Goal: Task Accomplishment & Management: Manage account settings

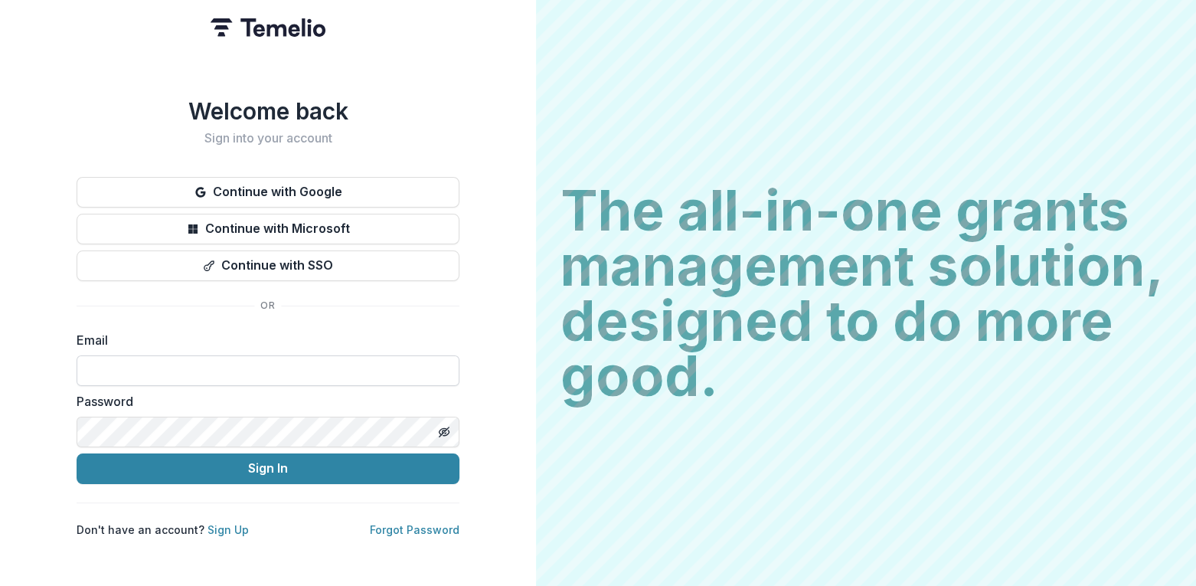
click at [214, 360] on input at bounding box center [268, 370] width 383 height 31
type input "**********"
click at [446, 428] on icon "Toggle password visibility" at bounding box center [444, 432] width 12 height 12
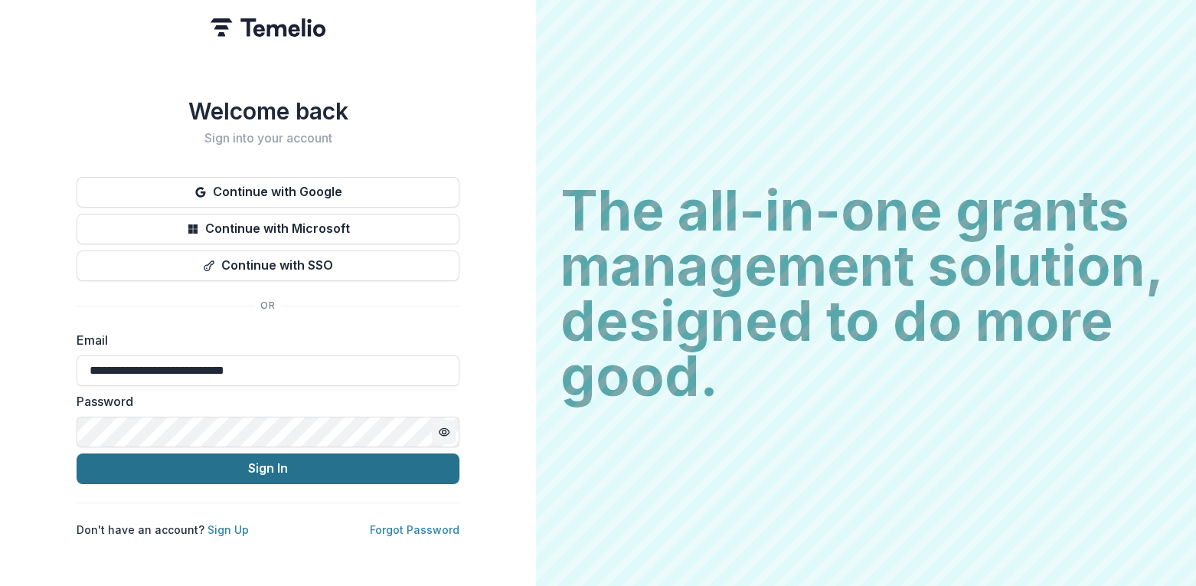
click at [346, 463] on button "Sign In" at bounding box center [268, 468] width 383 height 31
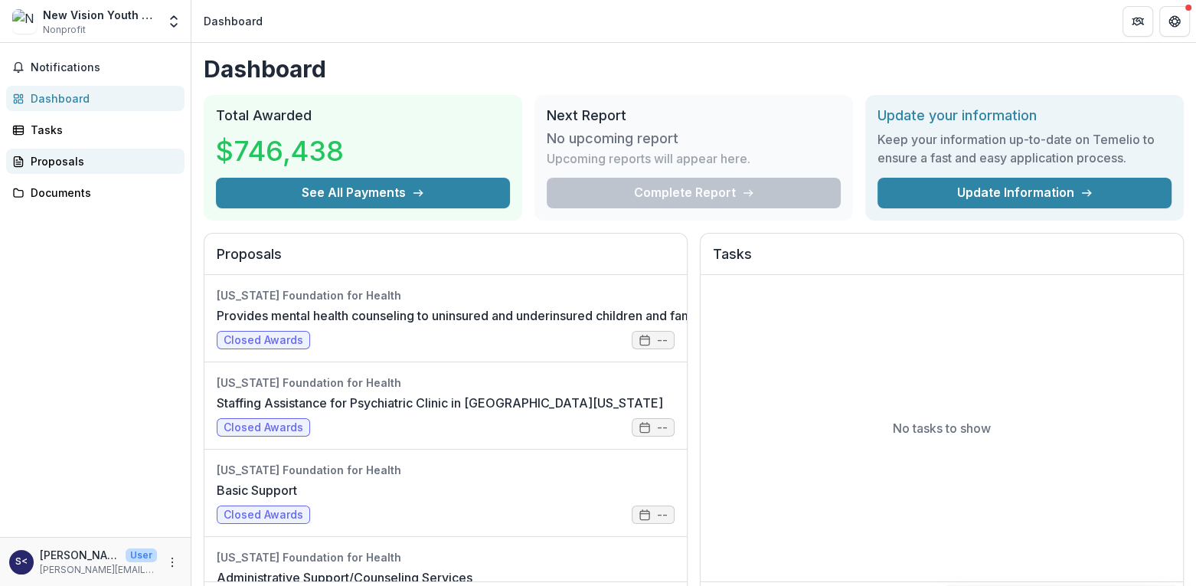
click at [67, 159] on div "Proposals" at bounding box center [102, 161] width 142 height 16
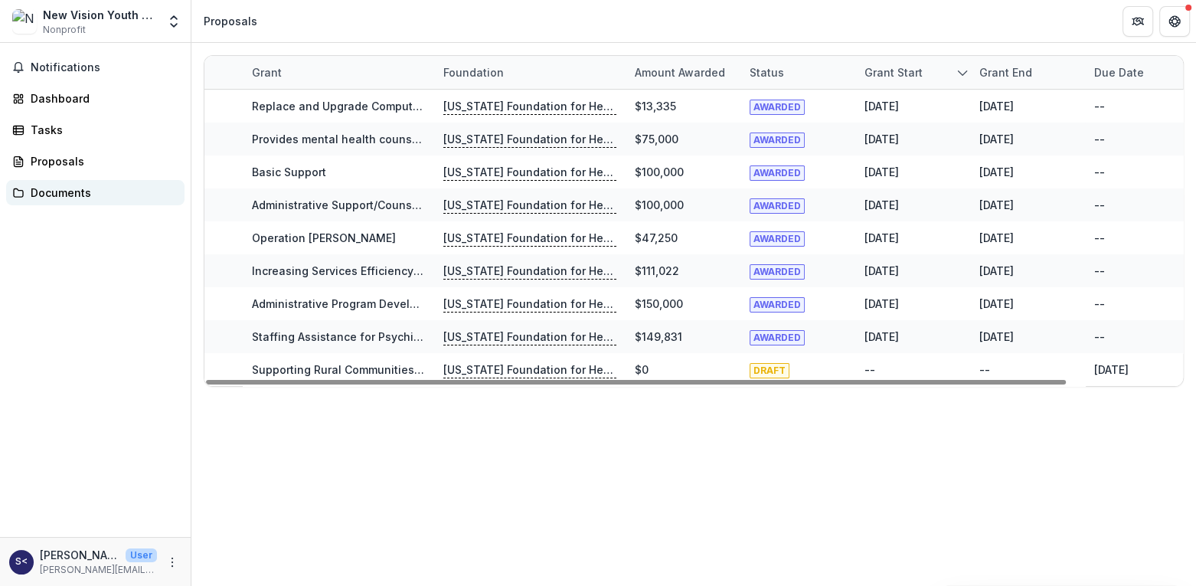
click at [62, 192] on div "Documents" at bounding box center [102, 193] width 142 height 16
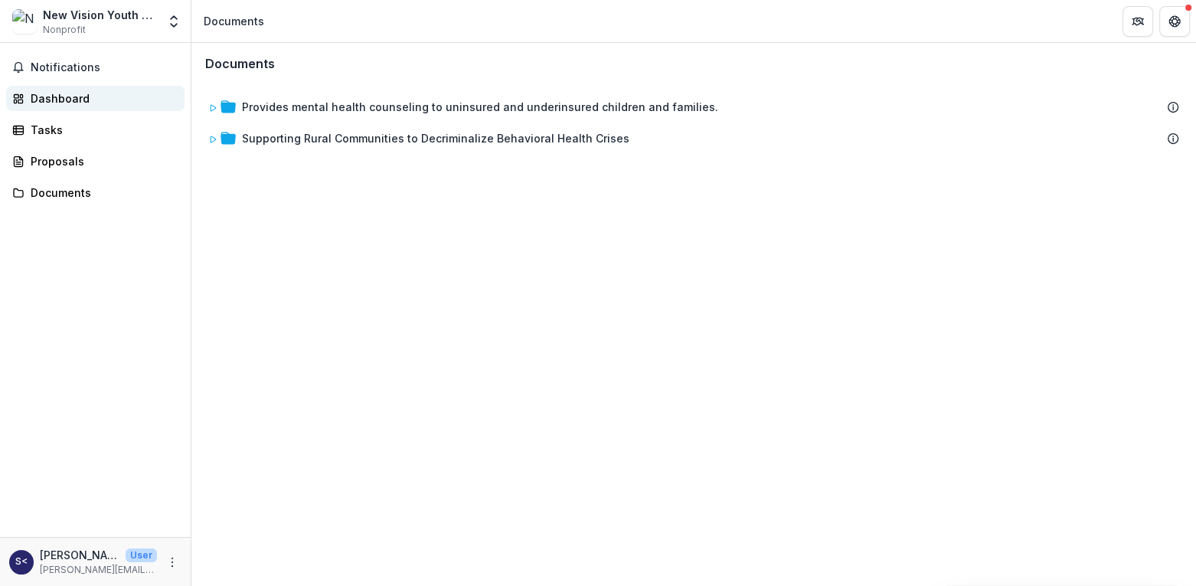
click at [56, 96] on div "Dashboard" at bounding box center [102, 98] width 142 height 16
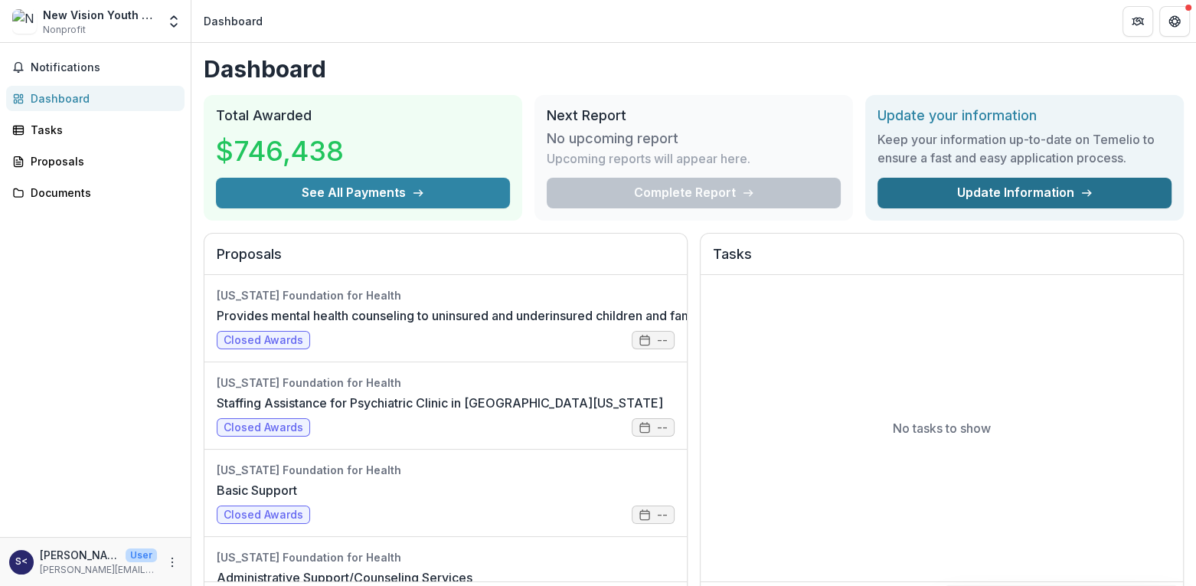
click at [1058, 192] on link "Update Information" at bounding box center [1025, 193] width 294 height 31
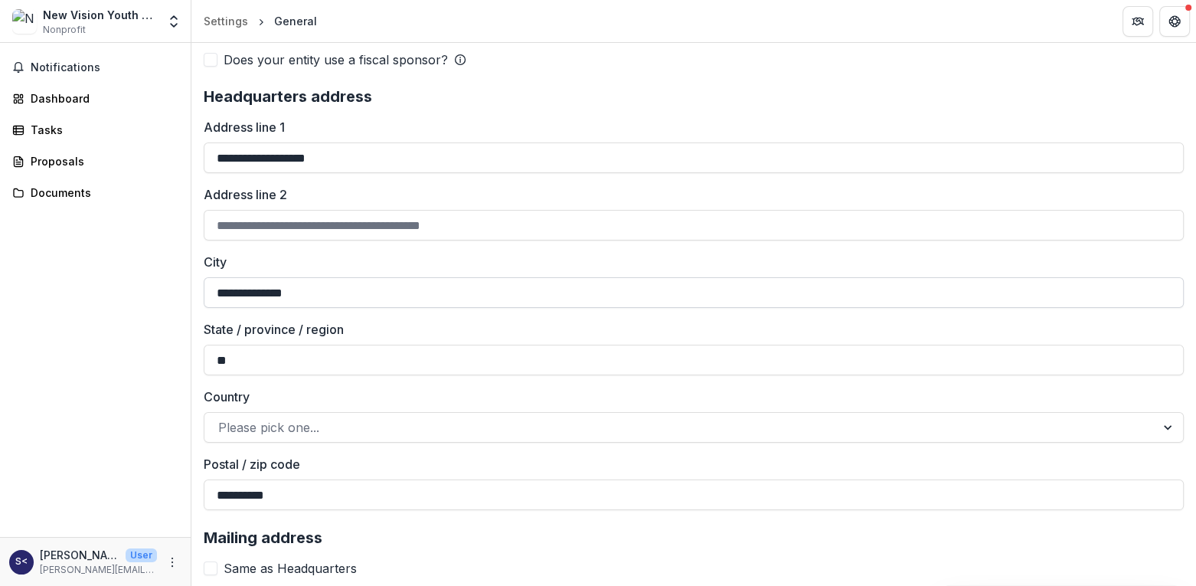
scroll to position [1302, 0]
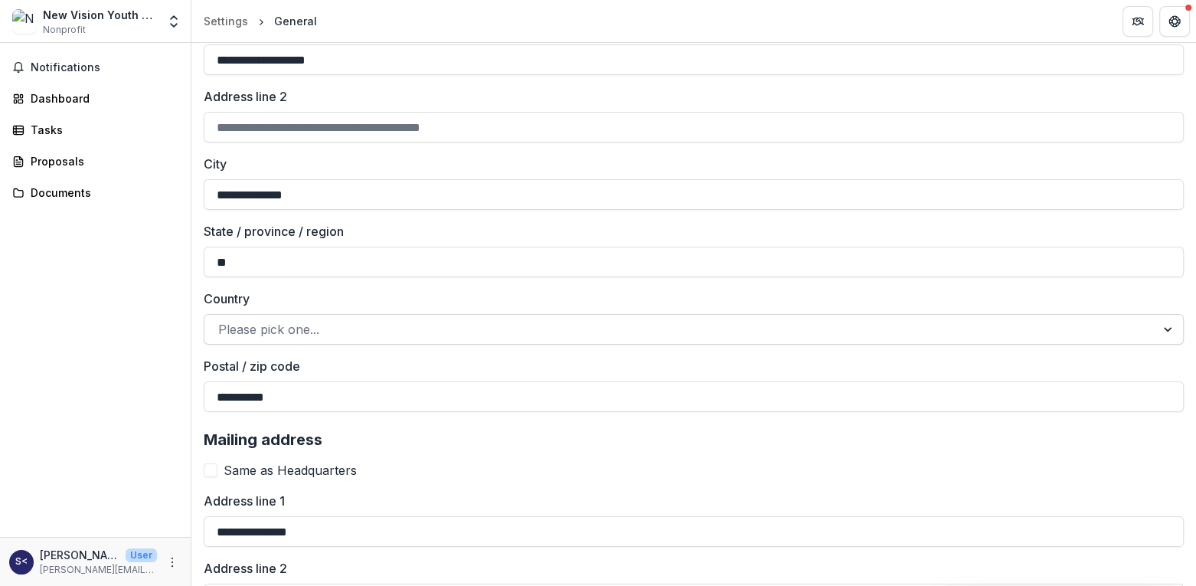
click at [1159, 329] on div at bounding box center [1170, 329] width 28 height 29
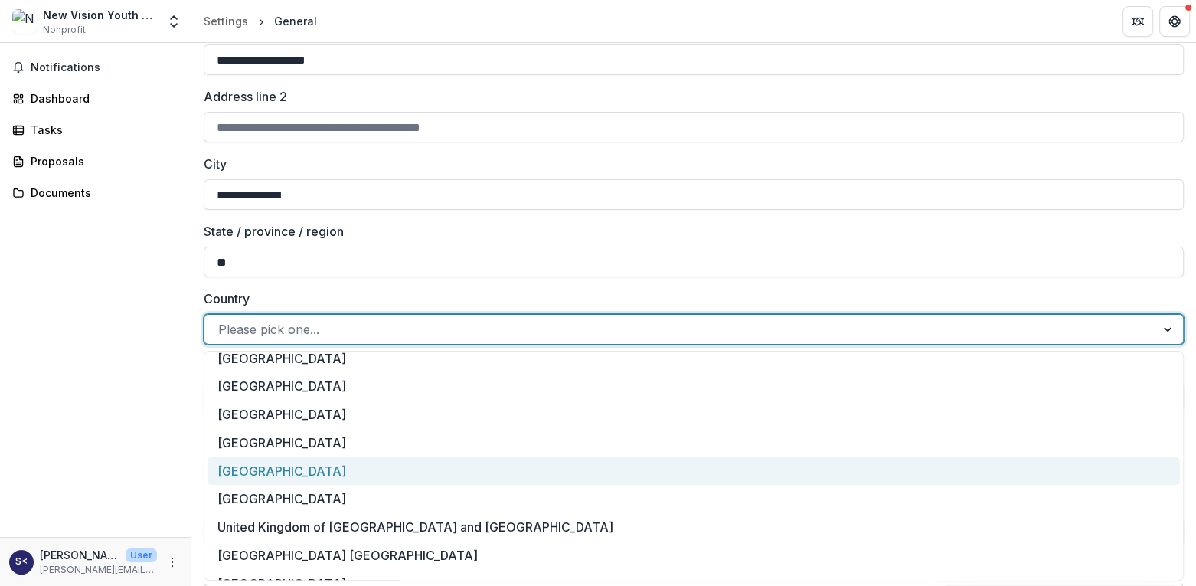
scroll to position [6509, 0]
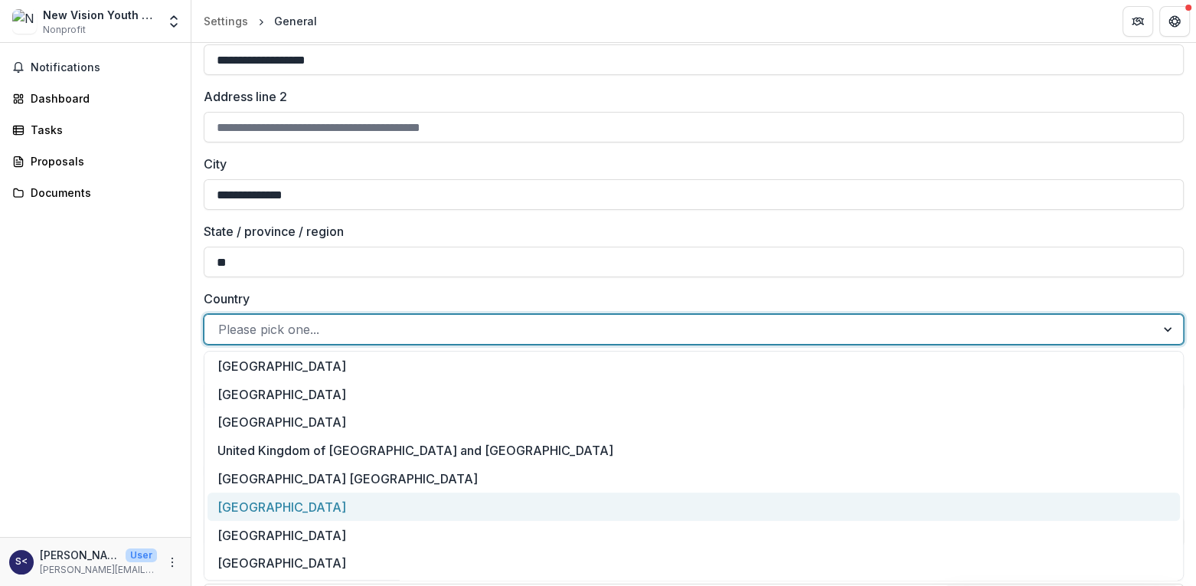
click at [456, 505] on div "United States of America" at bounding box center [694, 506] width 973 height 28
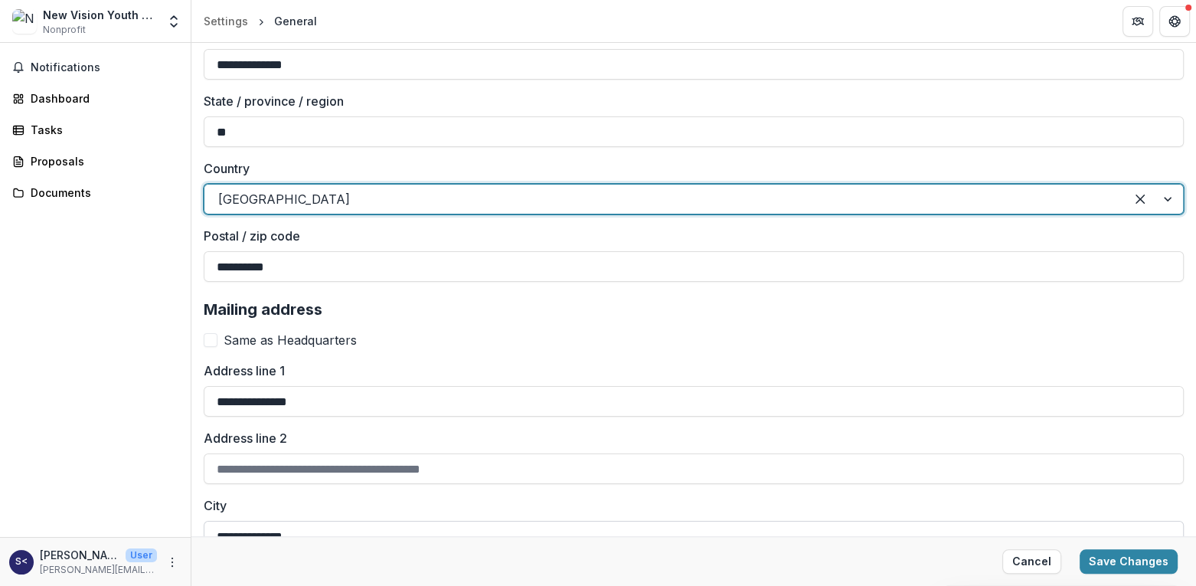
scroll to position [1532, 0]
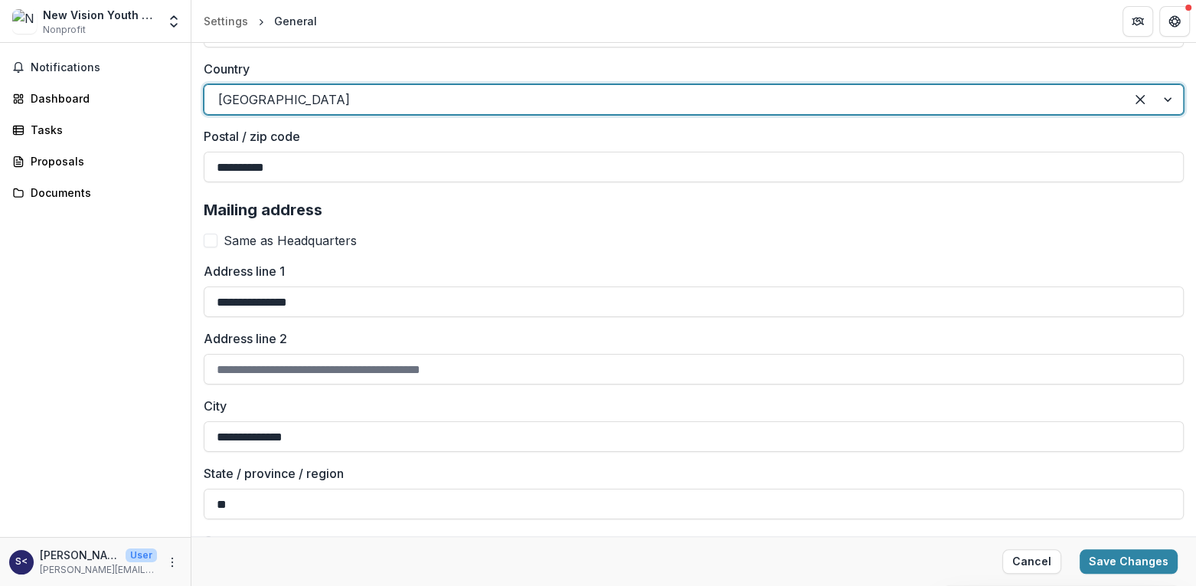
click at [216, 237] on span at bounding box center [211, 241] width 14 height 14
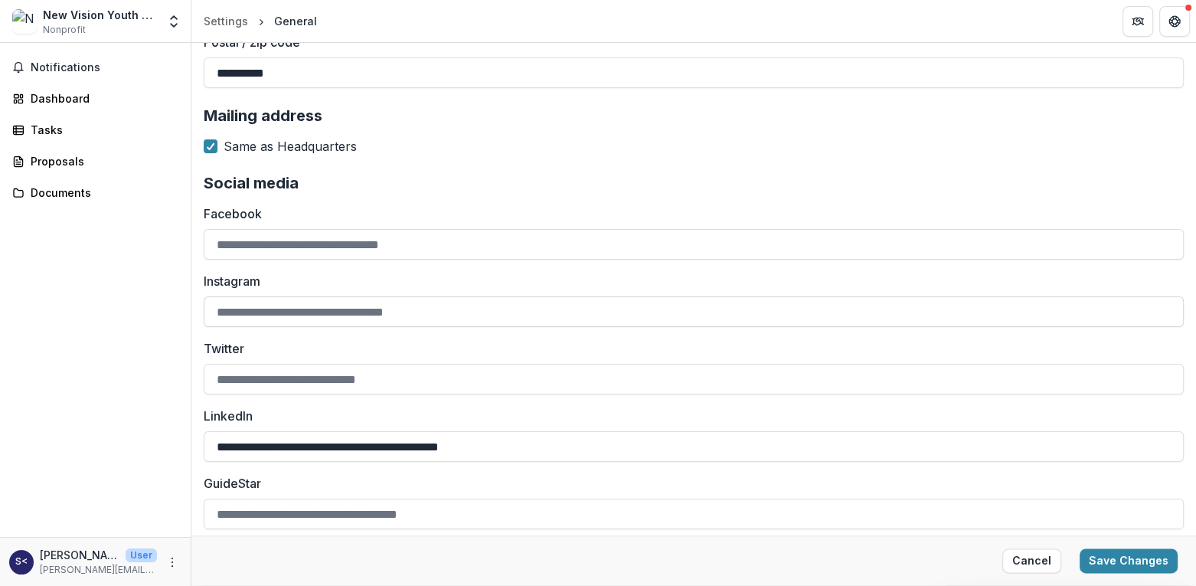
scroll to position [1628, 0]
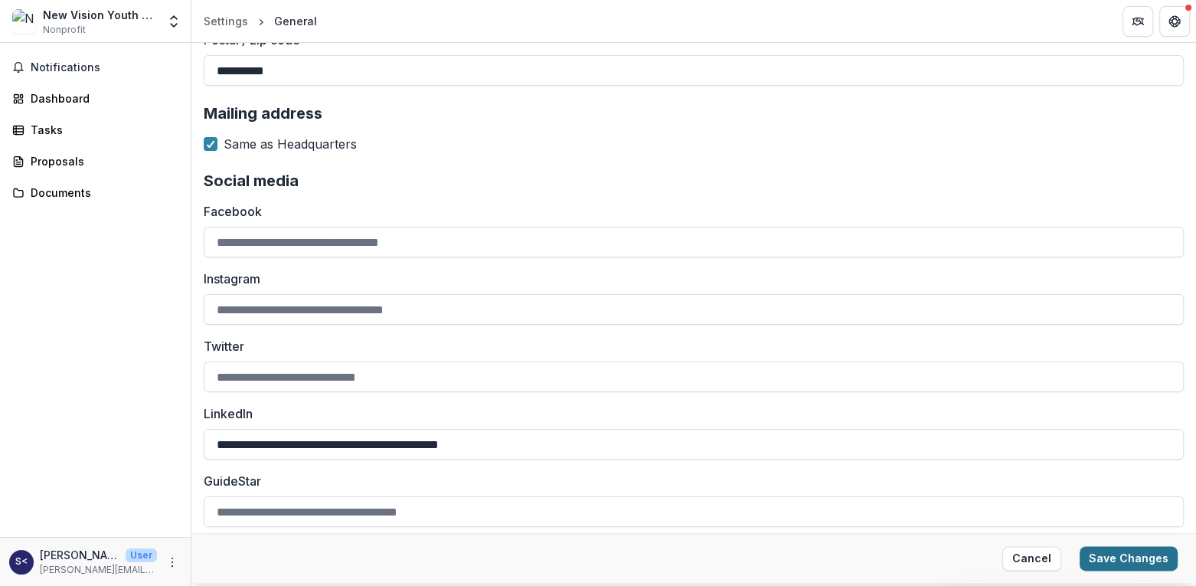
click at [1113, 554] on button "Save Changes" at bounding box center [1129, 558] width 98 height 25
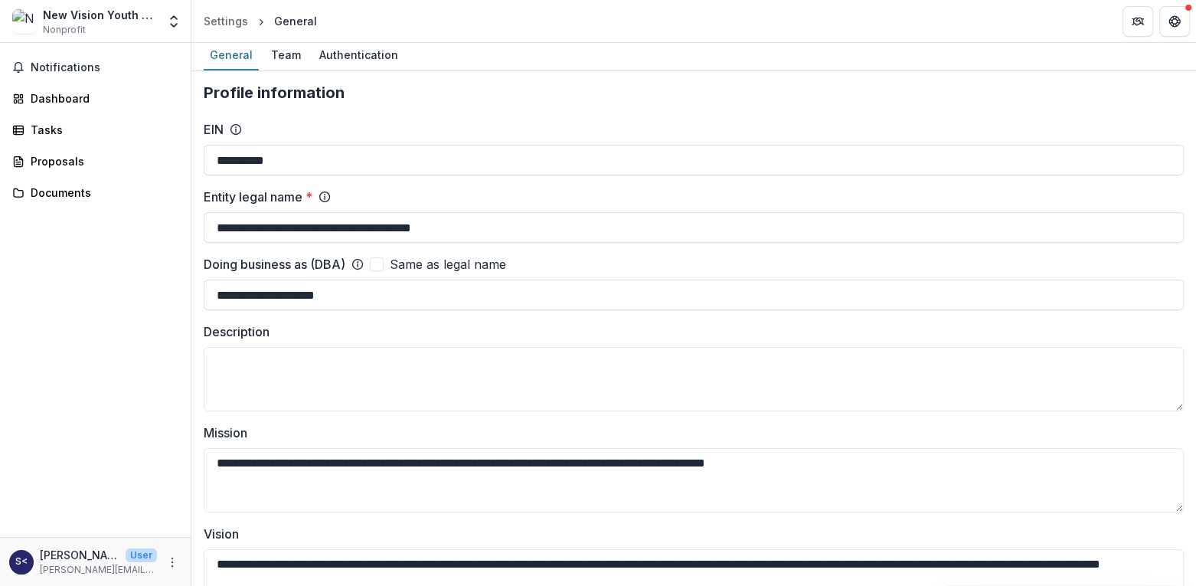
scroll to position [0, 0]
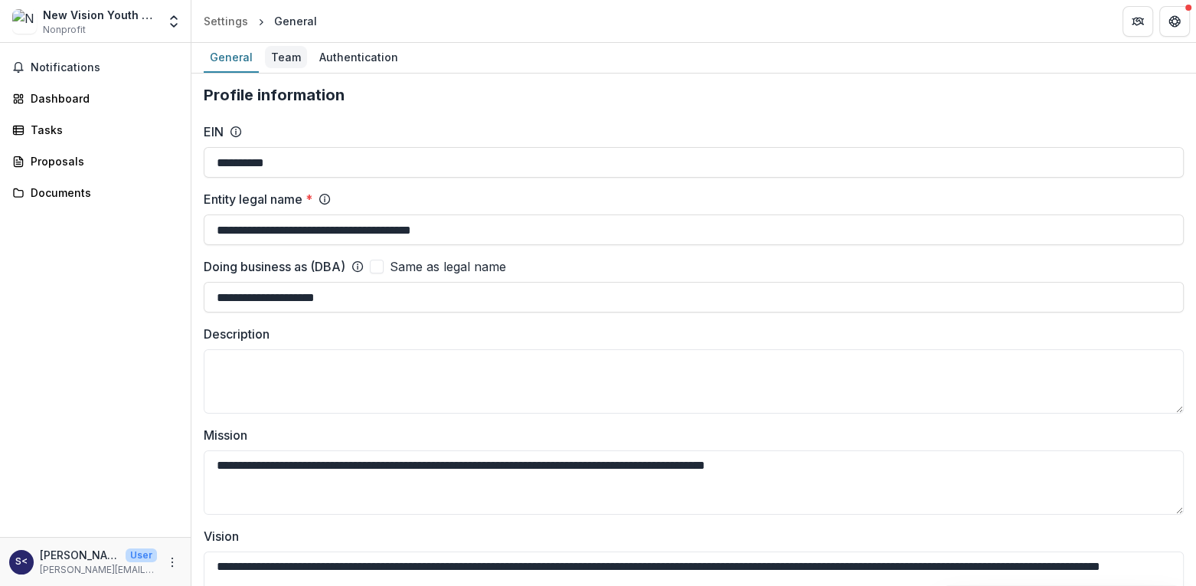
click at [289, 57] on div "Team" at bounding box center [286, 57] width 42 height 22
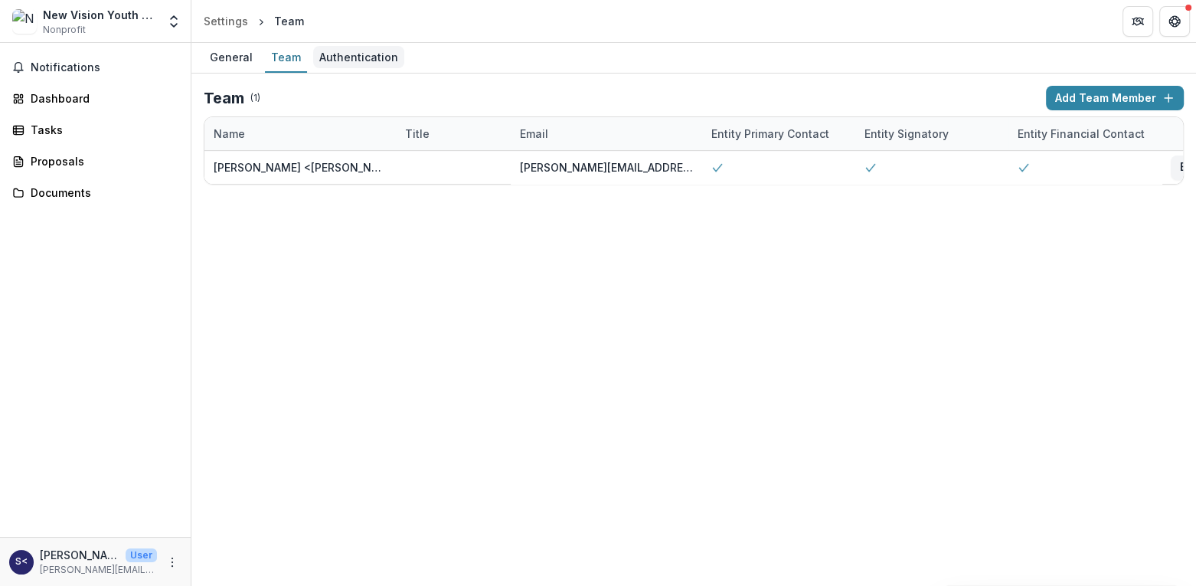
click at [337, 60] on div "Authentication" at bounding box center [358, 57] width 91 height 22
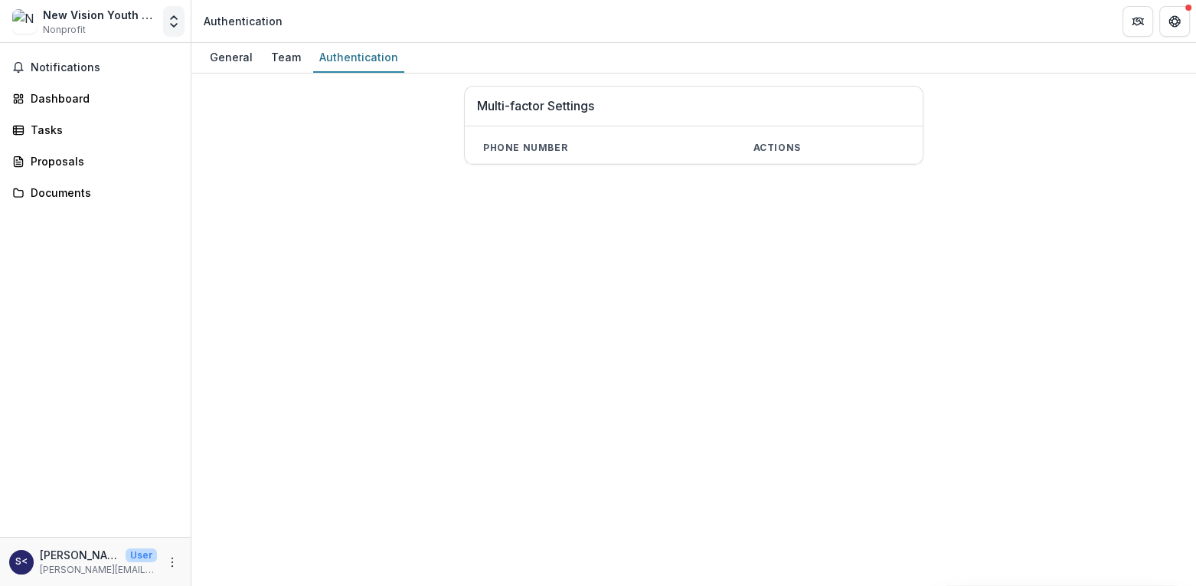
click at [172, 23] on icon "Open entity switcher" at bounding box center [173, 21] width 15 height 15
click at [293, 250] on div "General Team Authentication Multi-factor Settings Phone number Actions" at bounding box center [693, 314] width 1005 height 543
click at [56, 67] on span "Notifications" at bounding box center [105, 67] width 148 height 13
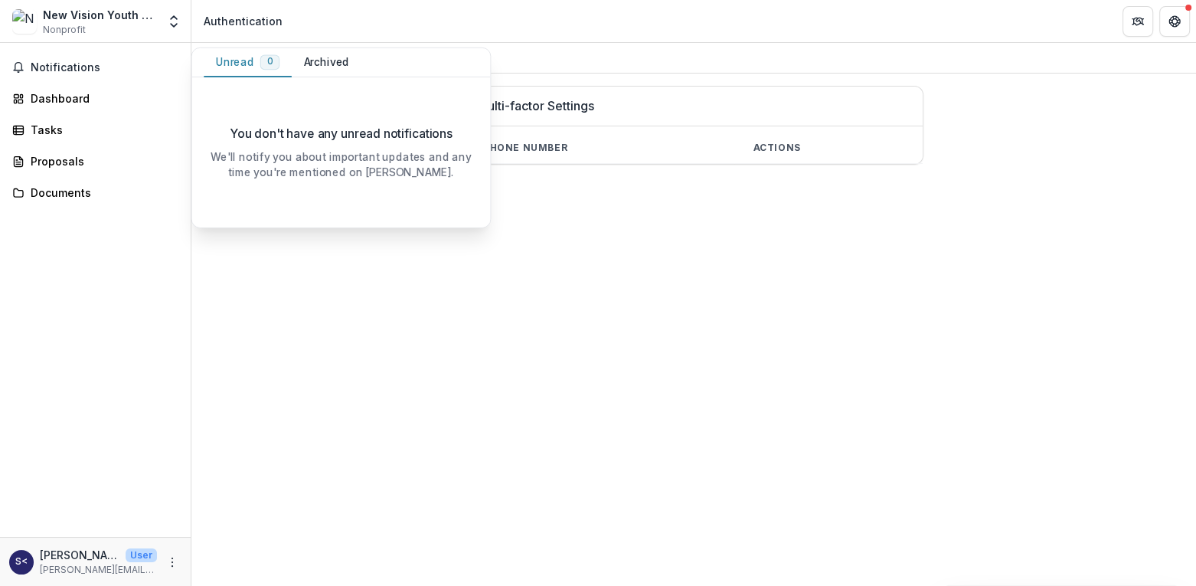
click at [124, 275] on div "Notifications Unread 0 Archived You don't have any unread notifications We'll n…" at bounding box center [95, 290] width 191 height 494
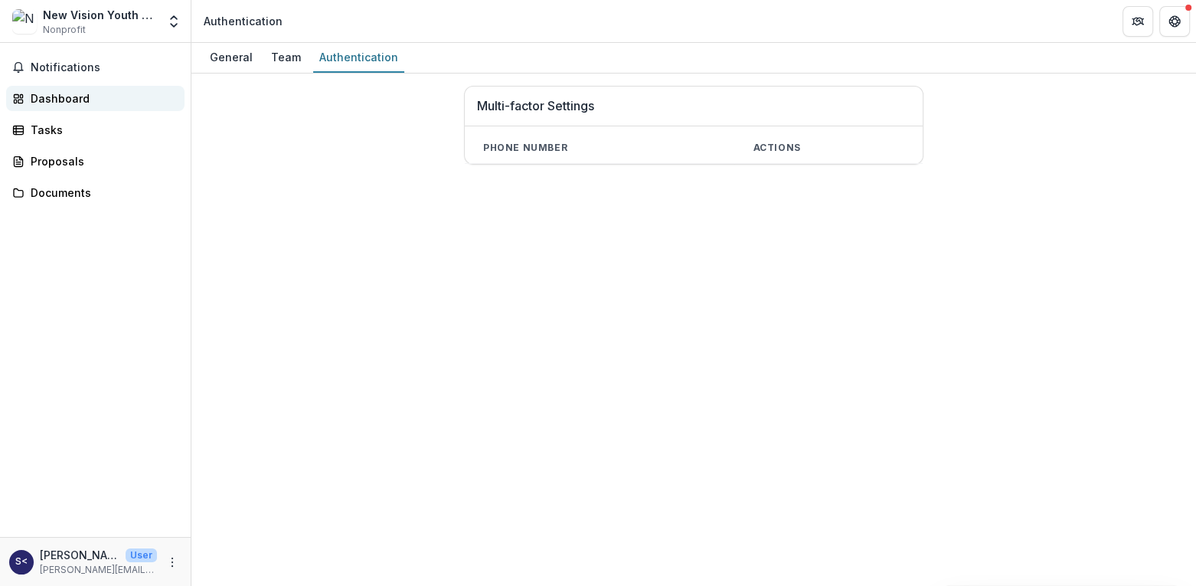
click at [74, 103] on div "Dashboard" at bounding box center [102, 98] width 142 height 16
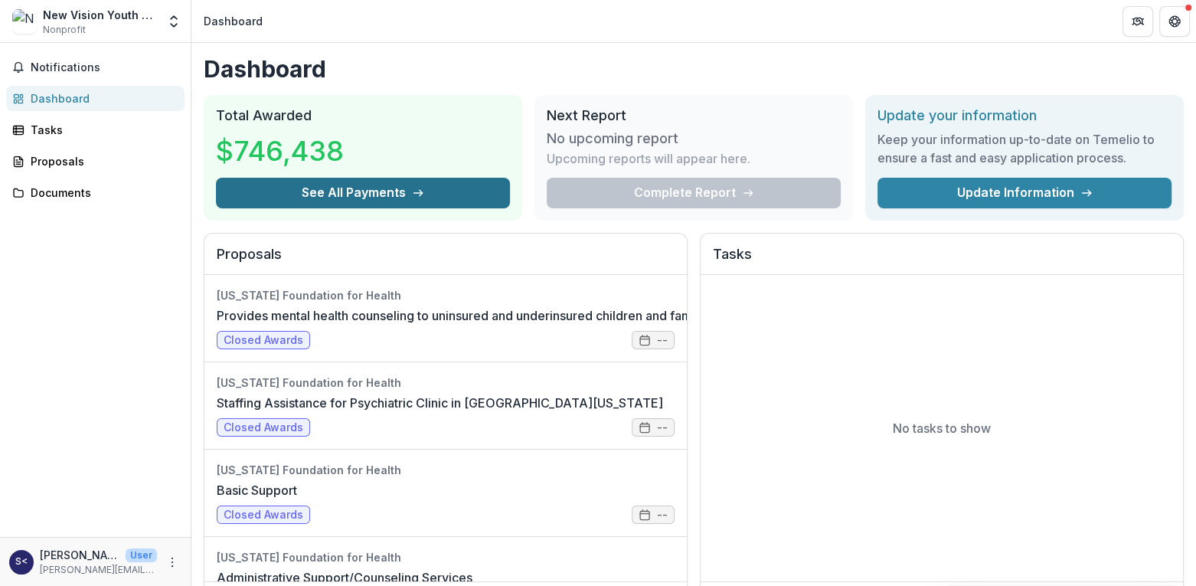
click at [356, 195] on button "See All Payments" at bounding box center [363, 193] width 294 height 31
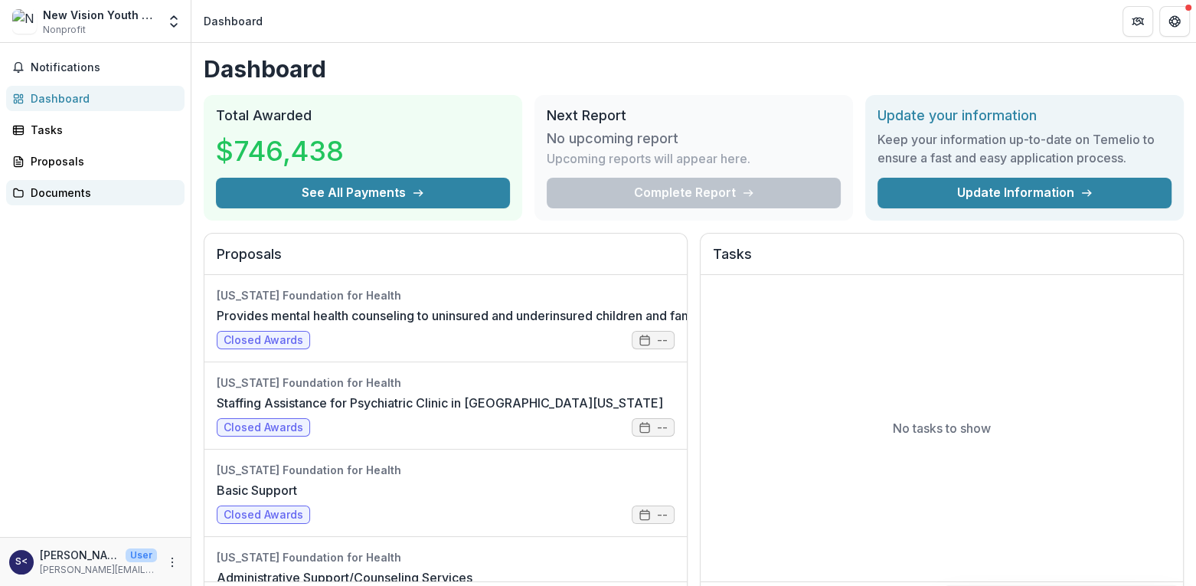
click at [54, 192] on div "Documents" at bounding box center [102, 193] width 142 height 16
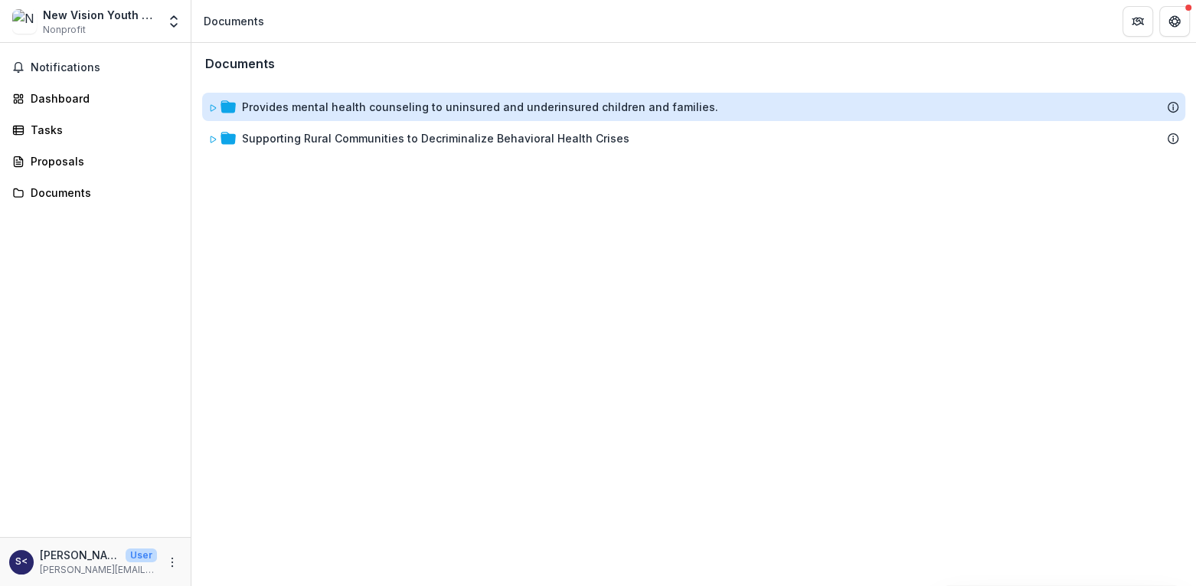
click at [276, 107] on div "Provides mental health counseling to uninsured and underinsured children and fa…" at bounding box center [480, 107] width 476 height 16
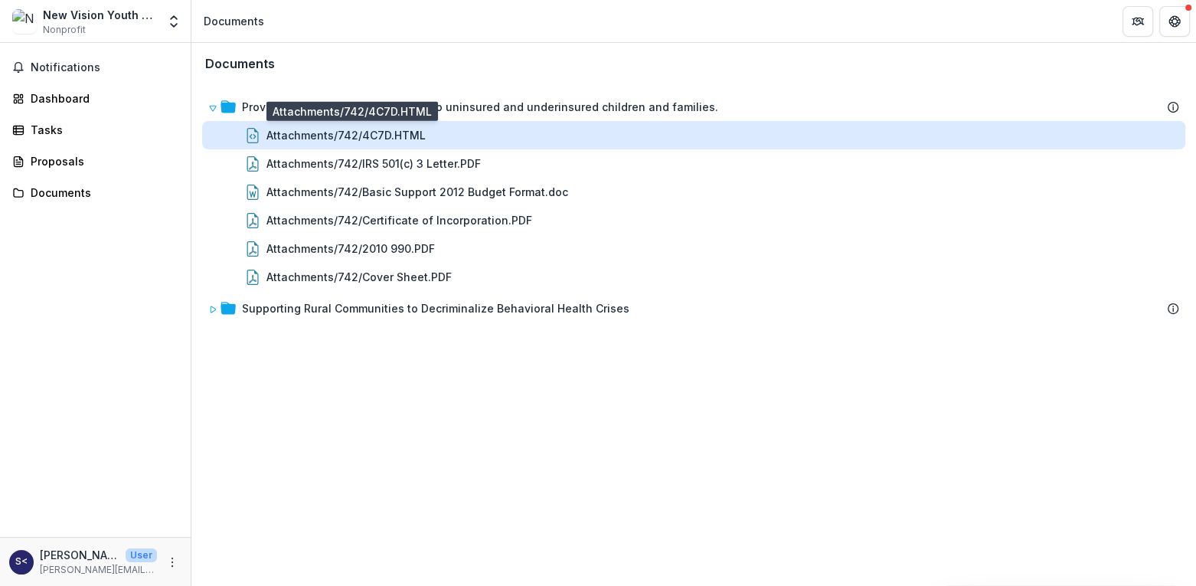
click at [302, 141] on div "Attachments/742/4C7D.HTML" at bounding box center [345, 135] width 159 height 16
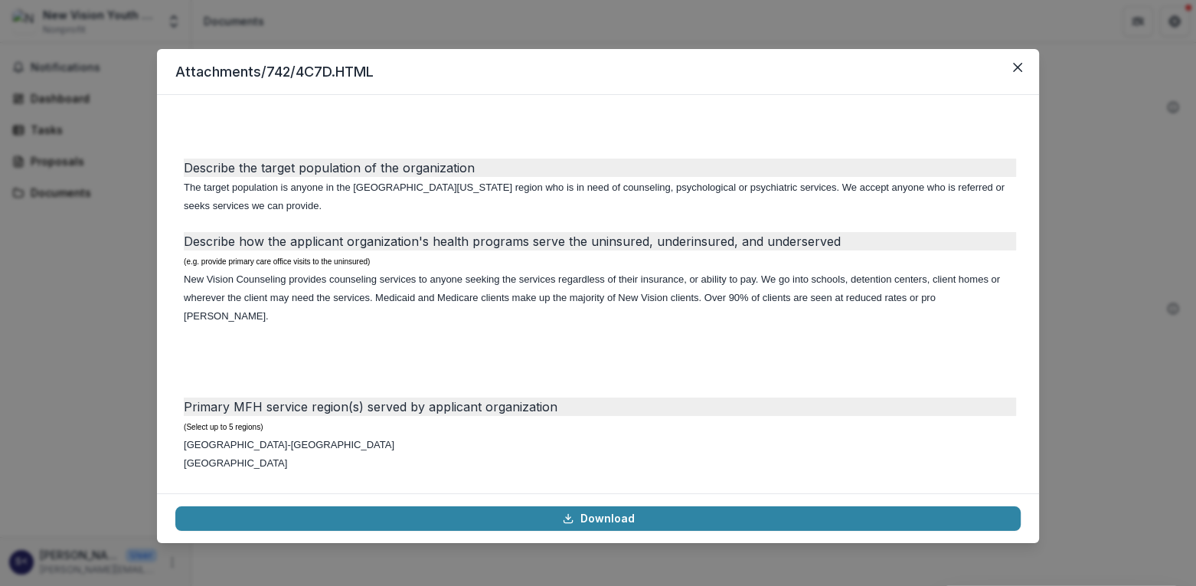
scroll to position [2085, 0]
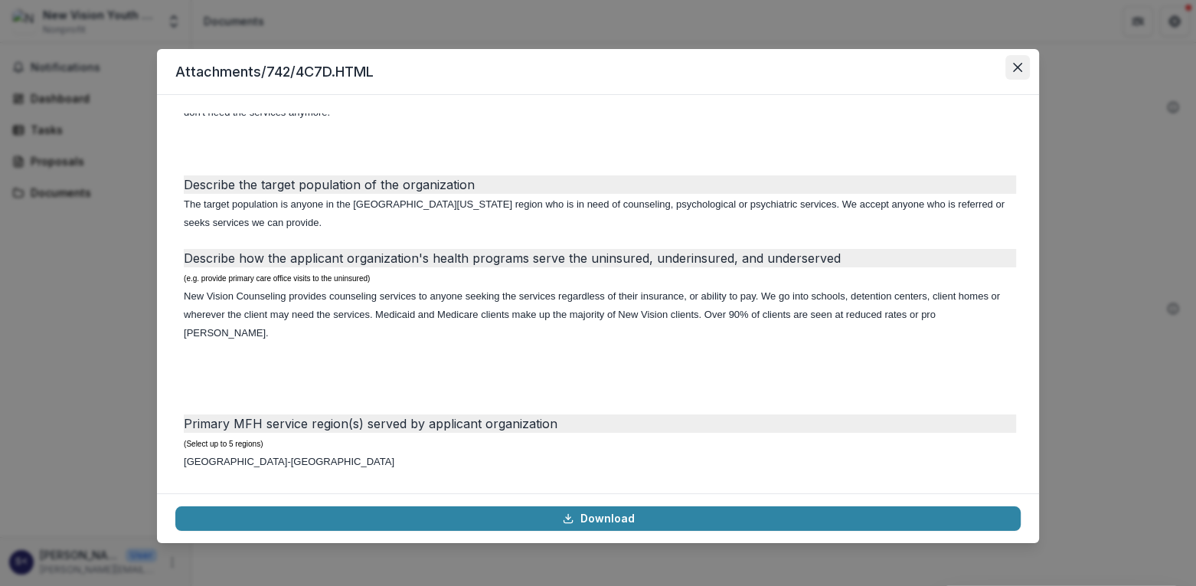
click at [1022, 70] on button "Close" at bounding box center [1017, 67] width 25 height 25
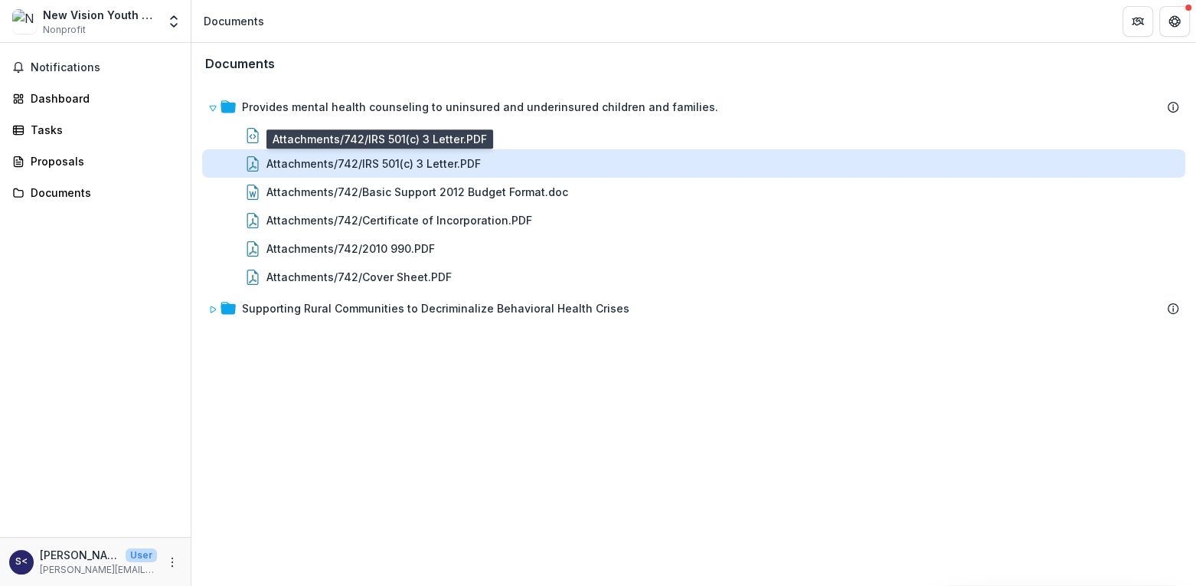
click at [432, 159] on div "Attachments/742/IRS 501(c) 3 Letter.PDF" at bounding box center [373, 163] width 214 height 16
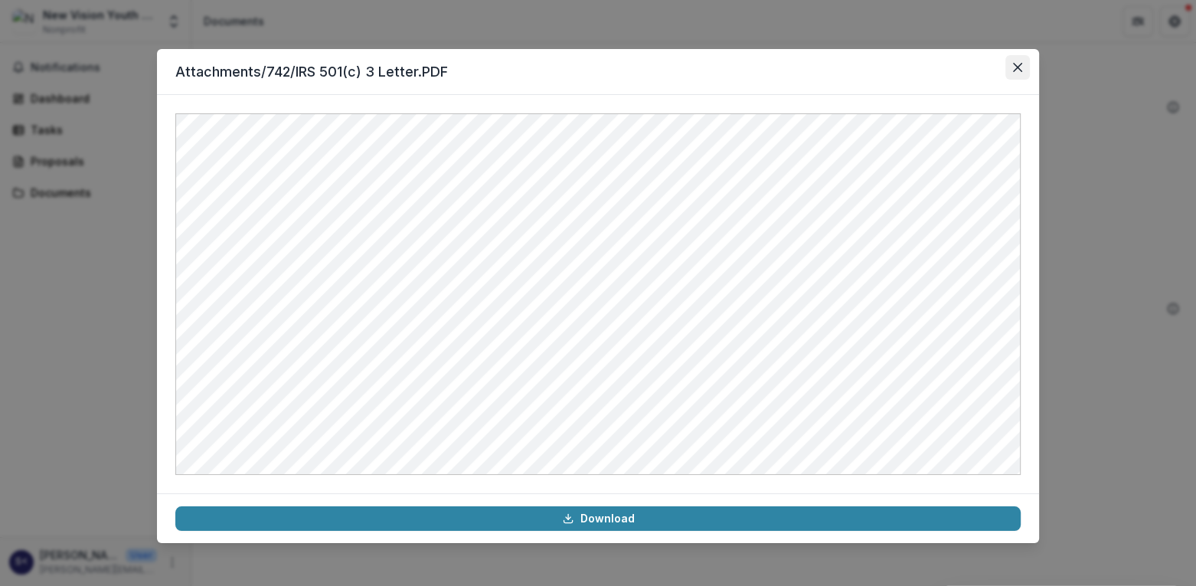
click at [1017, 69] on icon "Close" at bounding box center [1017, 67] width 9 height 9
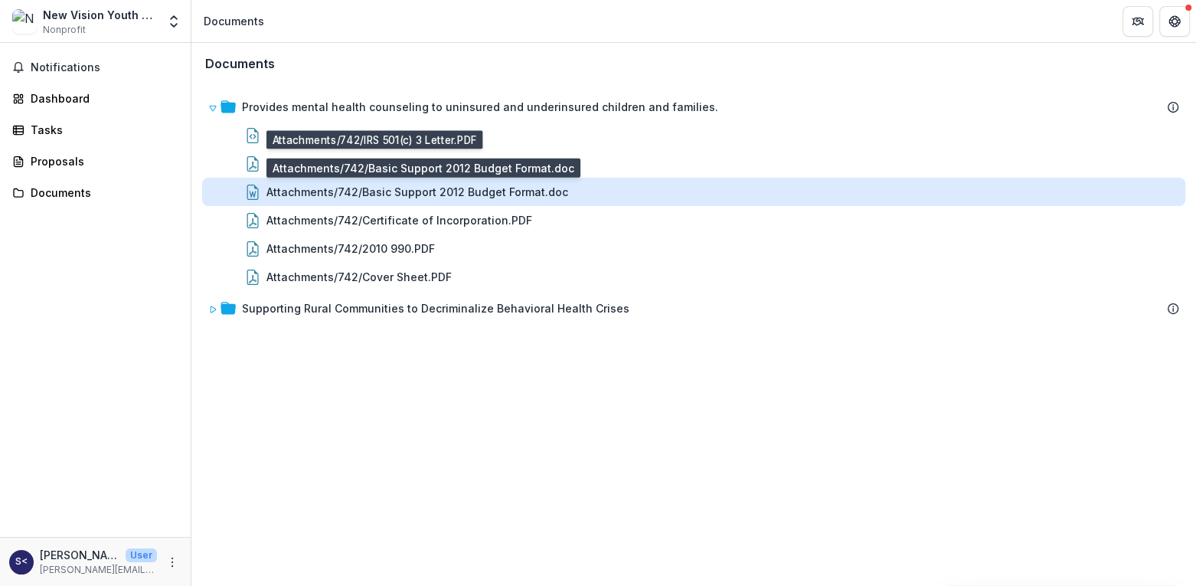
click at [365, 191] on div "Attachments/742/Basic Support 2012 Budget Format.doc" at bounding box center [417, 192] width 302 height 16
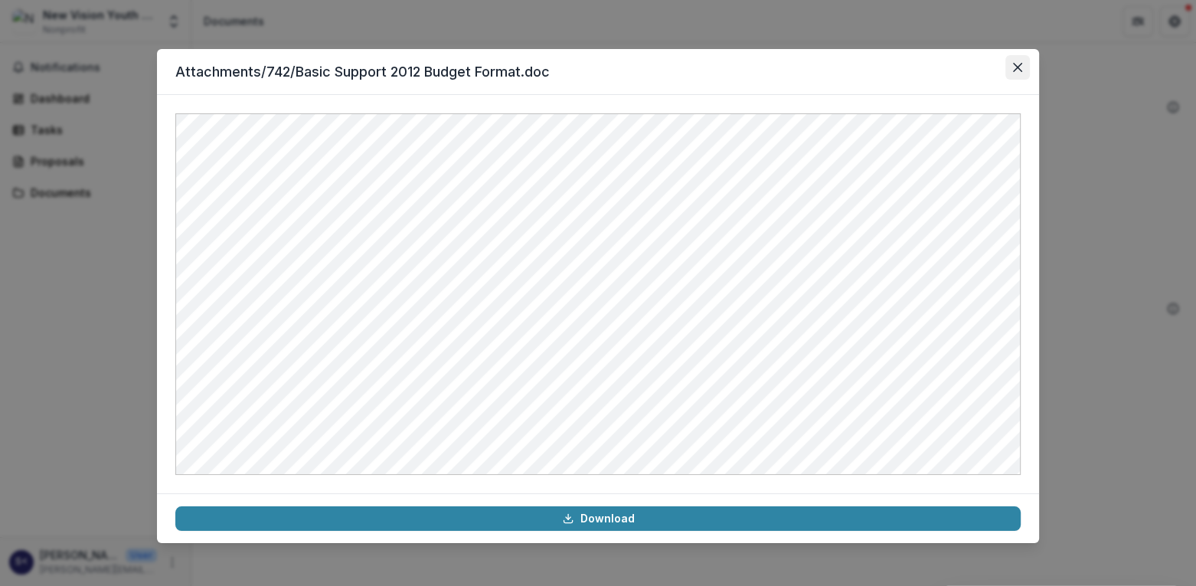
click at [1019, 69] on icon "Close" at bounding box center [1017, 67] width 9 height 9
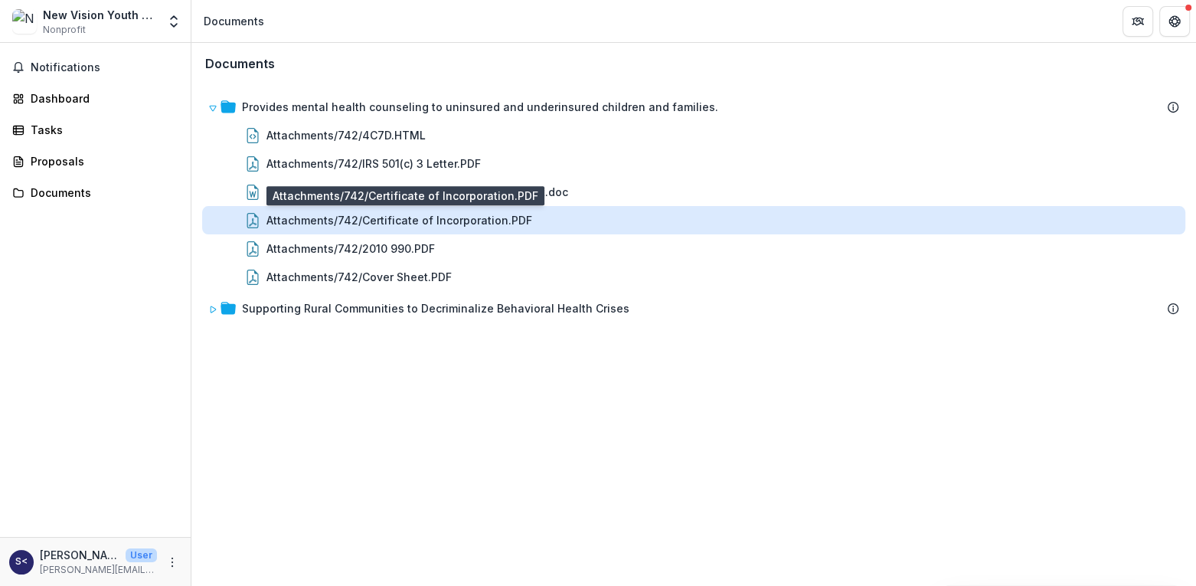
click at [429, 221] on div "Attachments/742/Certificate of Incorporation.PDF" at bounding box center [399, 220] width 266 height 16
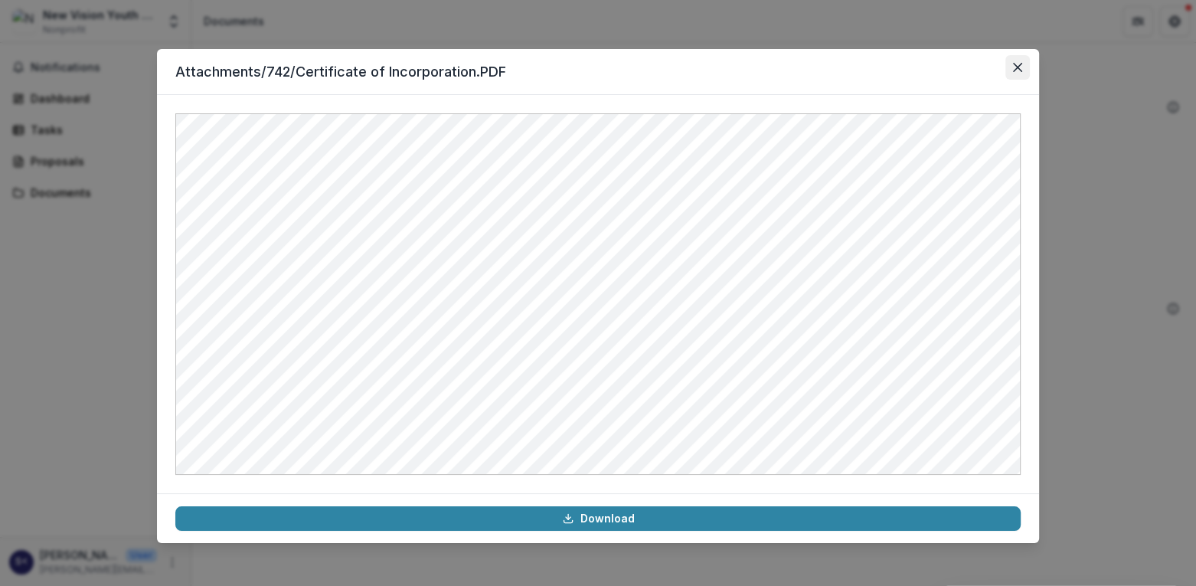
click at [1021, 72] on button "Close" at bounding box center [1017, 67] width 25 height 25
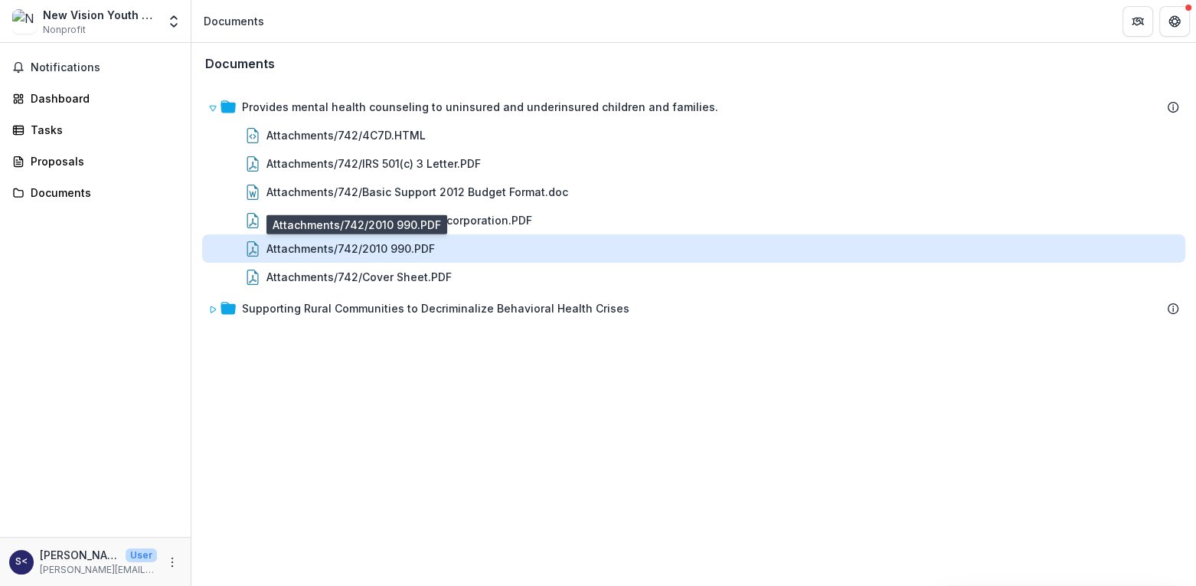
click at [397, 245] on div "Attachments/742/2010 990.PDF" at bounding box center [350, 248] width 168 height 16
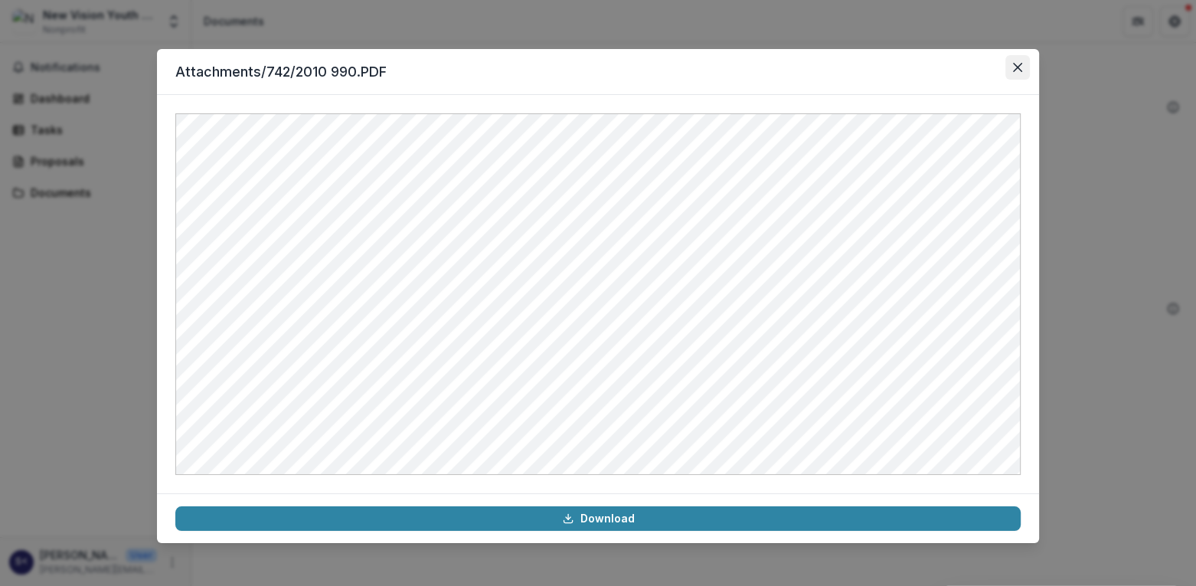
click at [1026, 70] on button "Close" at bounding box center [1017, 67] width 25 height 25
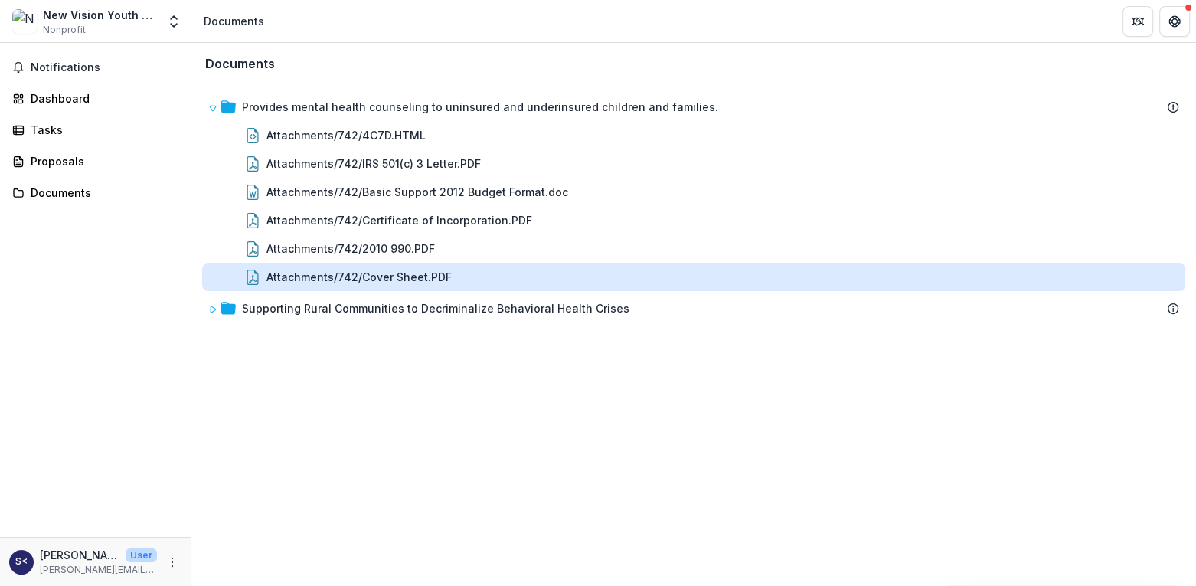
click at [393, 270] on div "Attachments/742/Cover Sheet.PDF" at bounding box center [358, 277] width 185 height 16
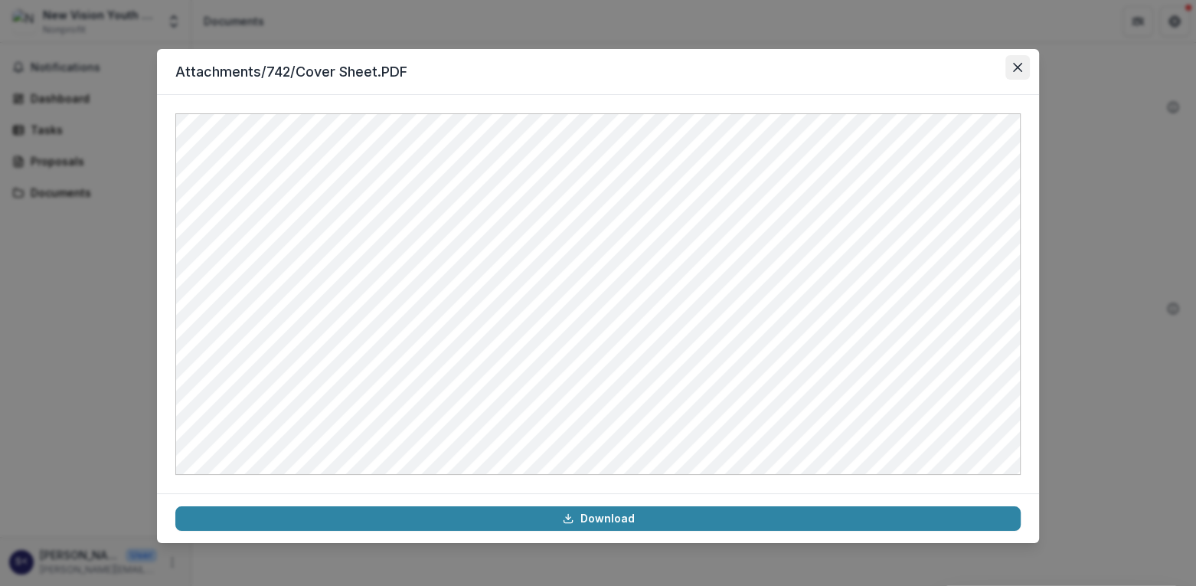
click at [1015, 73] on button "Close" at bounding box center [1017, 67] width 25 height 25
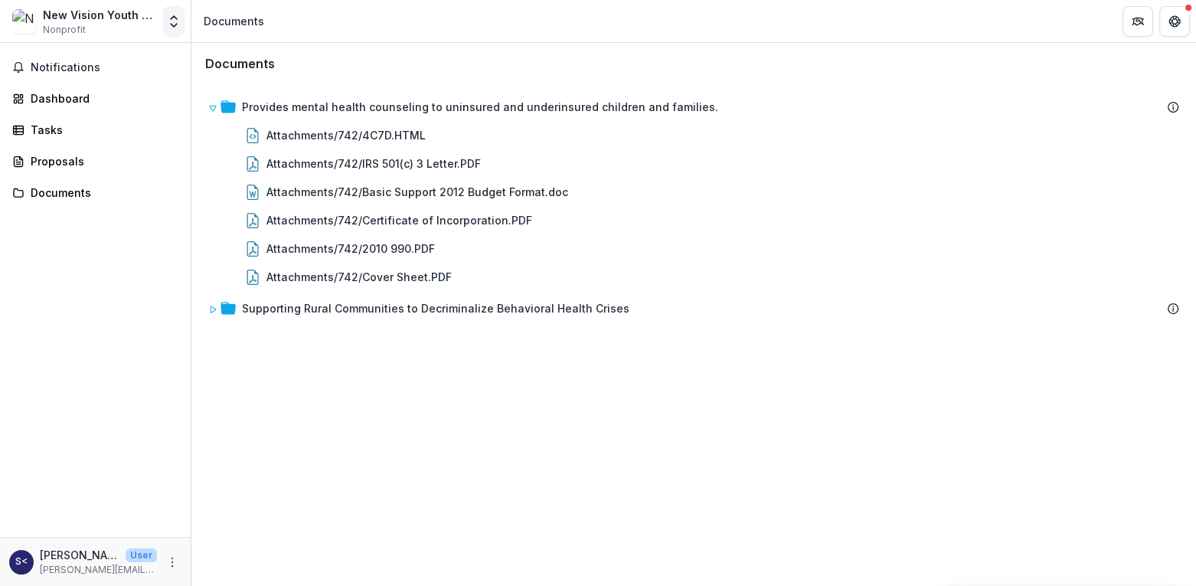
click at [173, 24] on icon "Open entity switcher" at bounding box center [173, 21] width 15 height 15
click at [114, 138] on link "Tasks" at bounding box center [95, 129] width 178 height 25
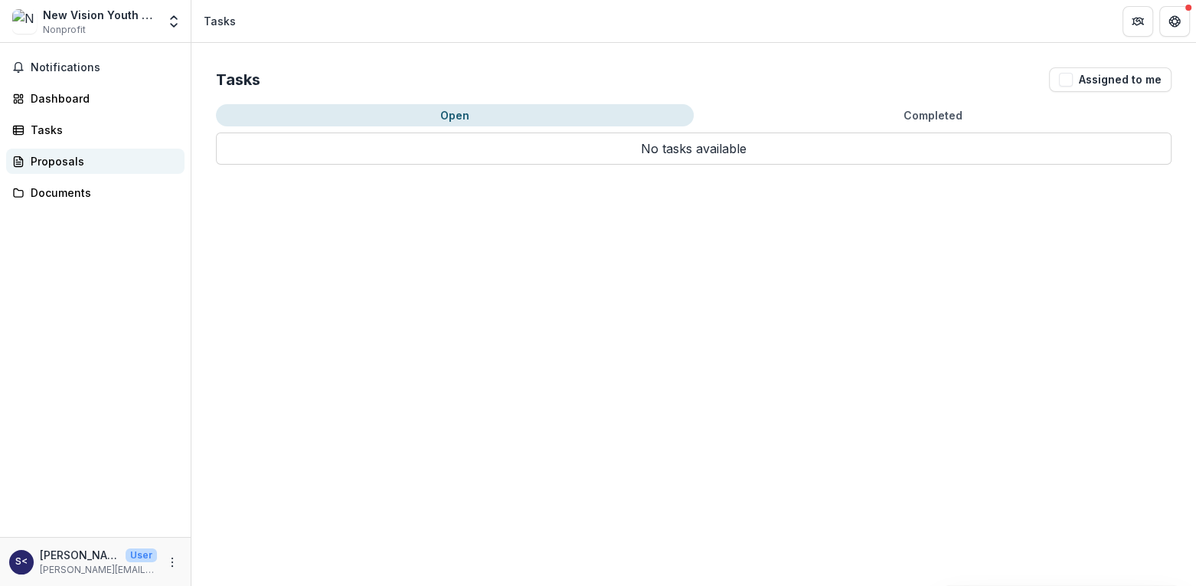
click at [96, 164] on div "Proposals" at bounding box center [102, 161] width 142 height 16
